Goal: Find specific page/section: Find specific page/section

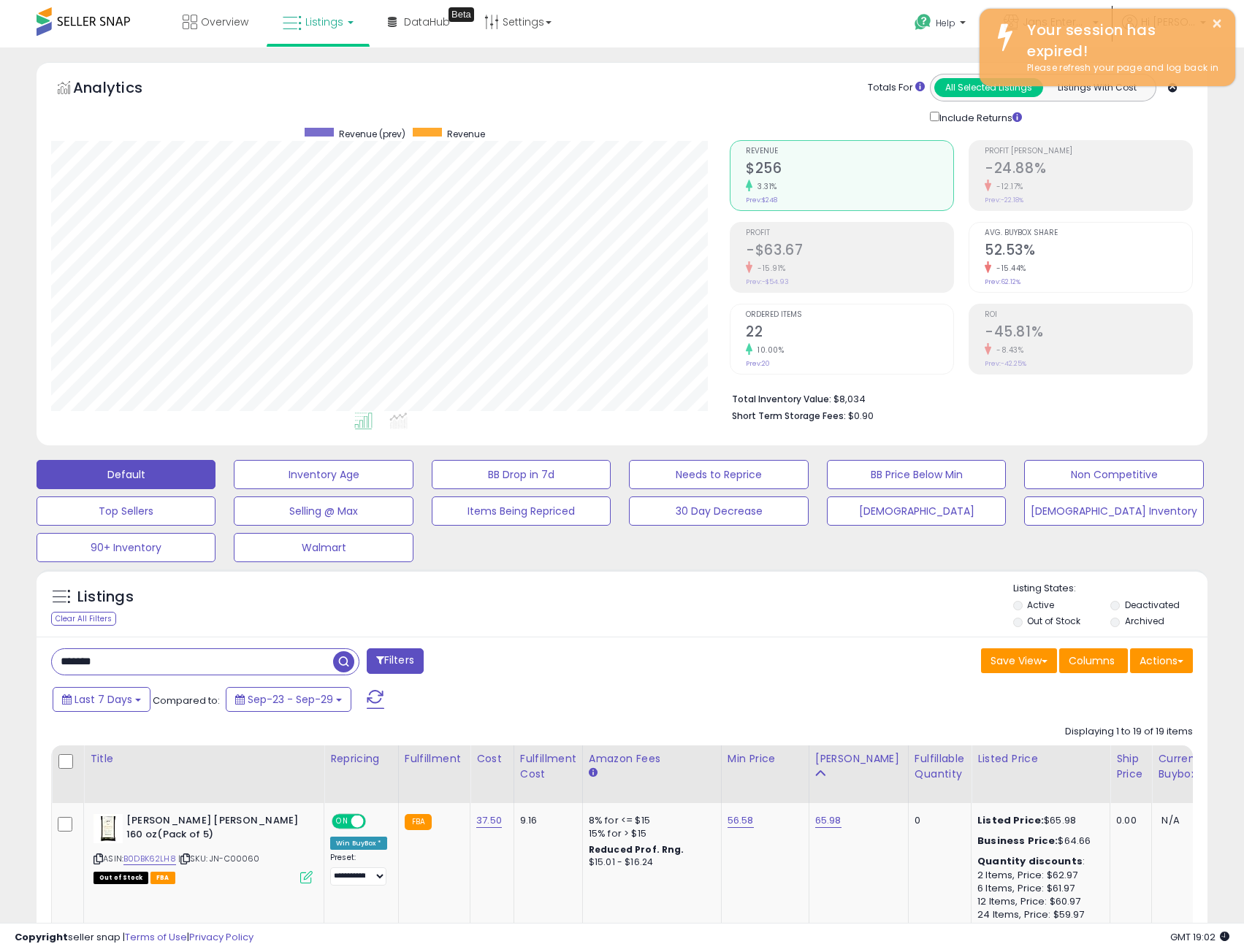
click at [339, 29] on link "Listings" at bounding box center [318, 21] width 93 height 43
click at [328, 124] on icon at bounding box center [332, 128] width 77 height 22
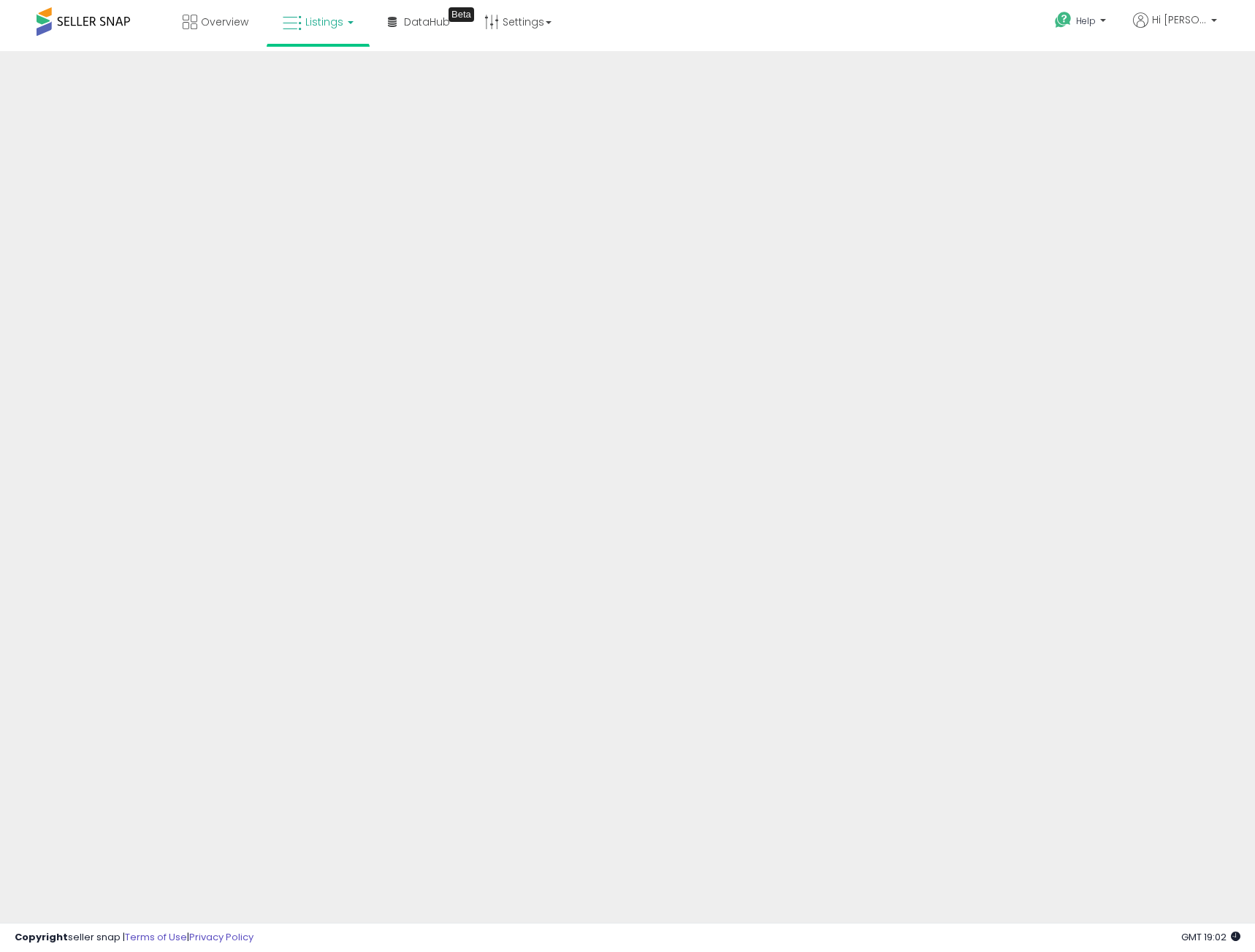
click at [273, 39] on link "Listings" at bounding box center [318, 21] width 93 height 43
click at [327, 131] on icon at bounding box center [332, 128] width 77 height 22
click at [751, 49] on div "Overview Listings DataHub Beta" at bounding box center [403, 31] width 829 height 62
